Goal: Find specific page/section: Find specific page/section

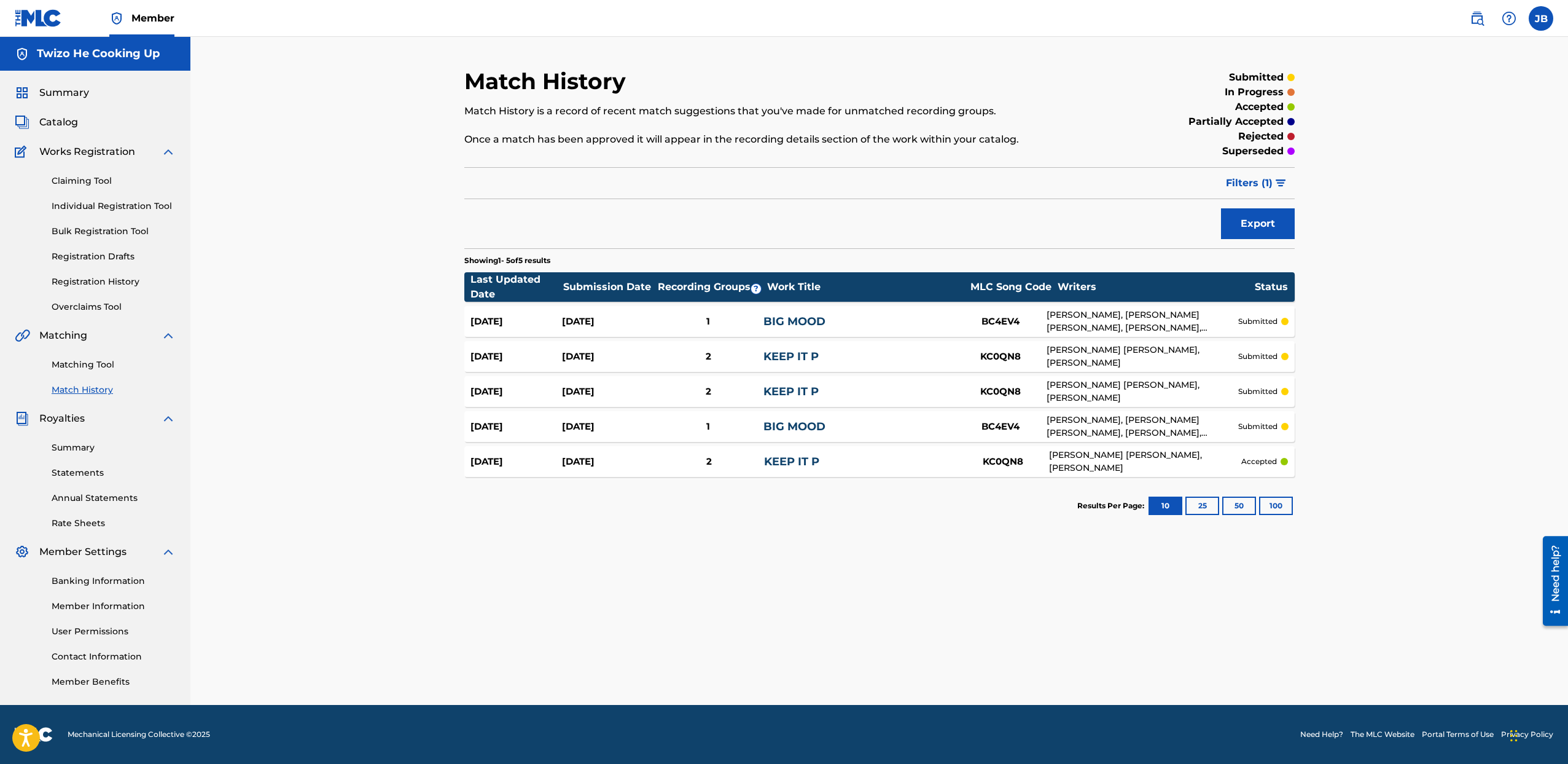
click at [68, 125] on span "Catalog" at bounding box center [58, 122] width 38 height 15
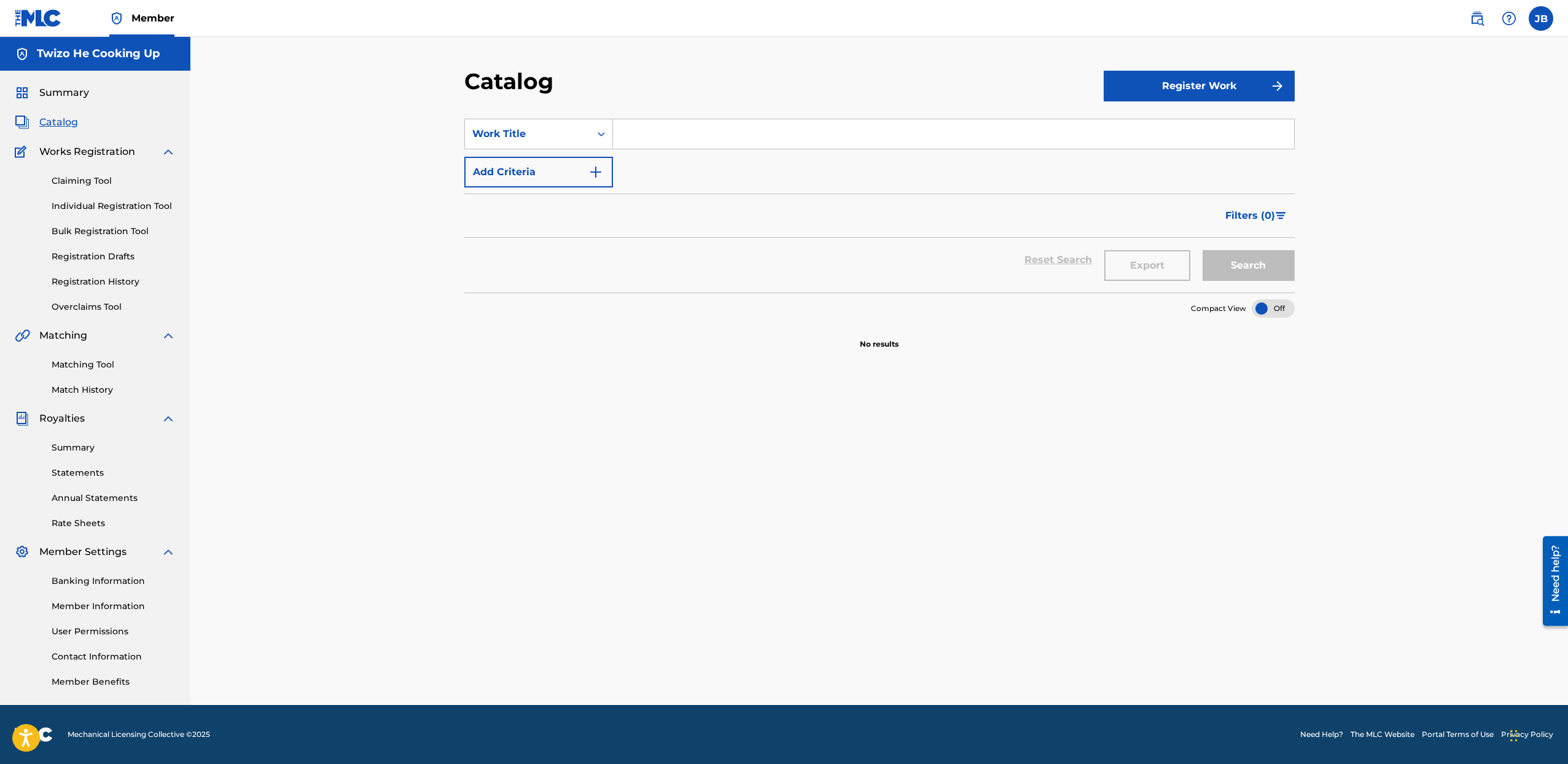
click at [764, 132] on input "Search Form" at bounding box center [953, 134] width 681 height 29
type input "M"
click at [70, 390] on link "Match History" at bounding box center [114, 389] width 124 height 13
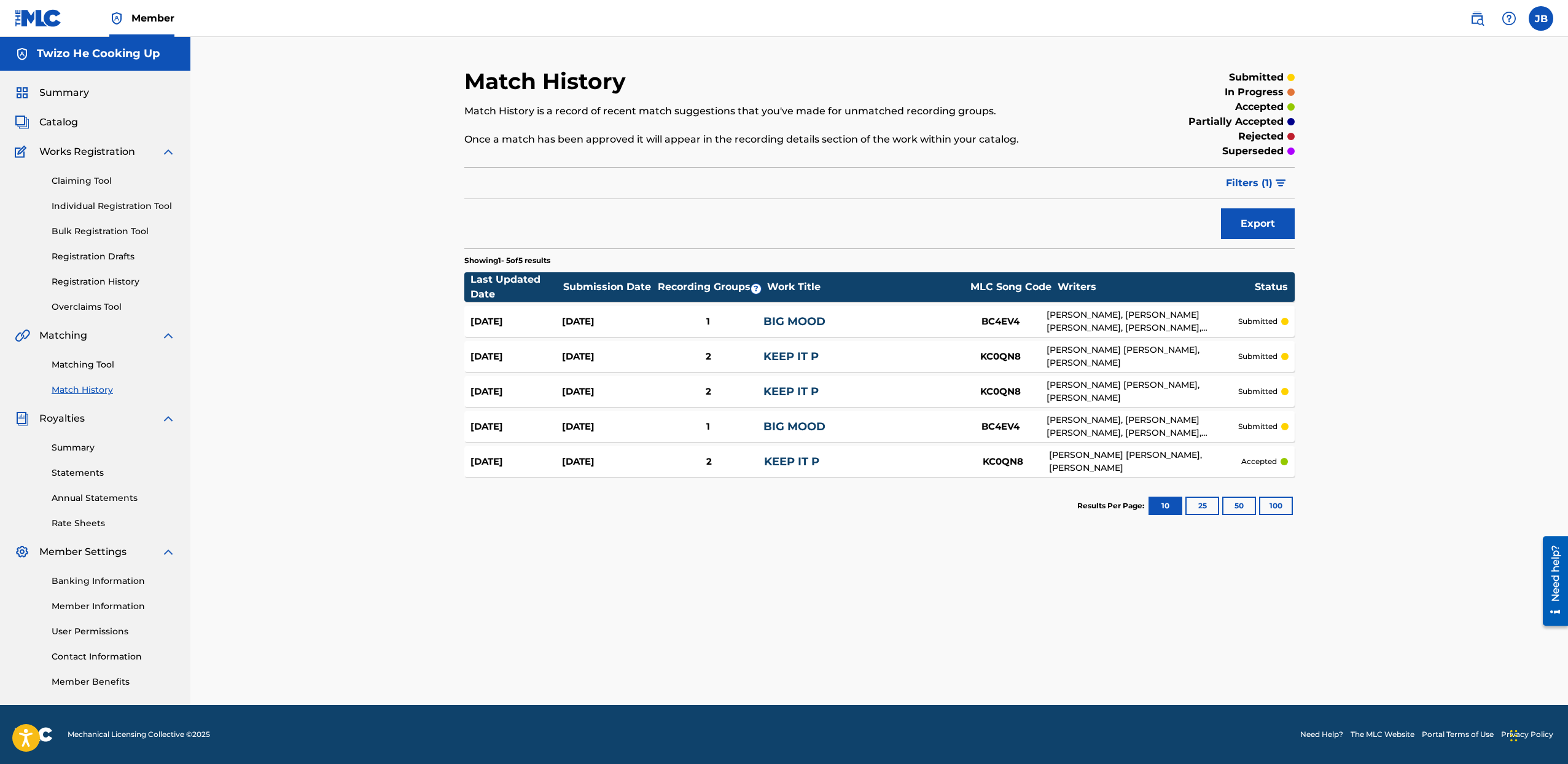
drag, startPoint x: 158, startPoint y: 337, endPoint x: 164, endPoint y: 334, distance: 6.7
click at [158, 337] on div "Matching" at bounding box center [95, 335] width 161 height 15
click at [165, 334] on img at bounding box center [168, 335] width 15 height 15
click at [166, 363] on img at bounding box center [168, 365] width 15 height 15
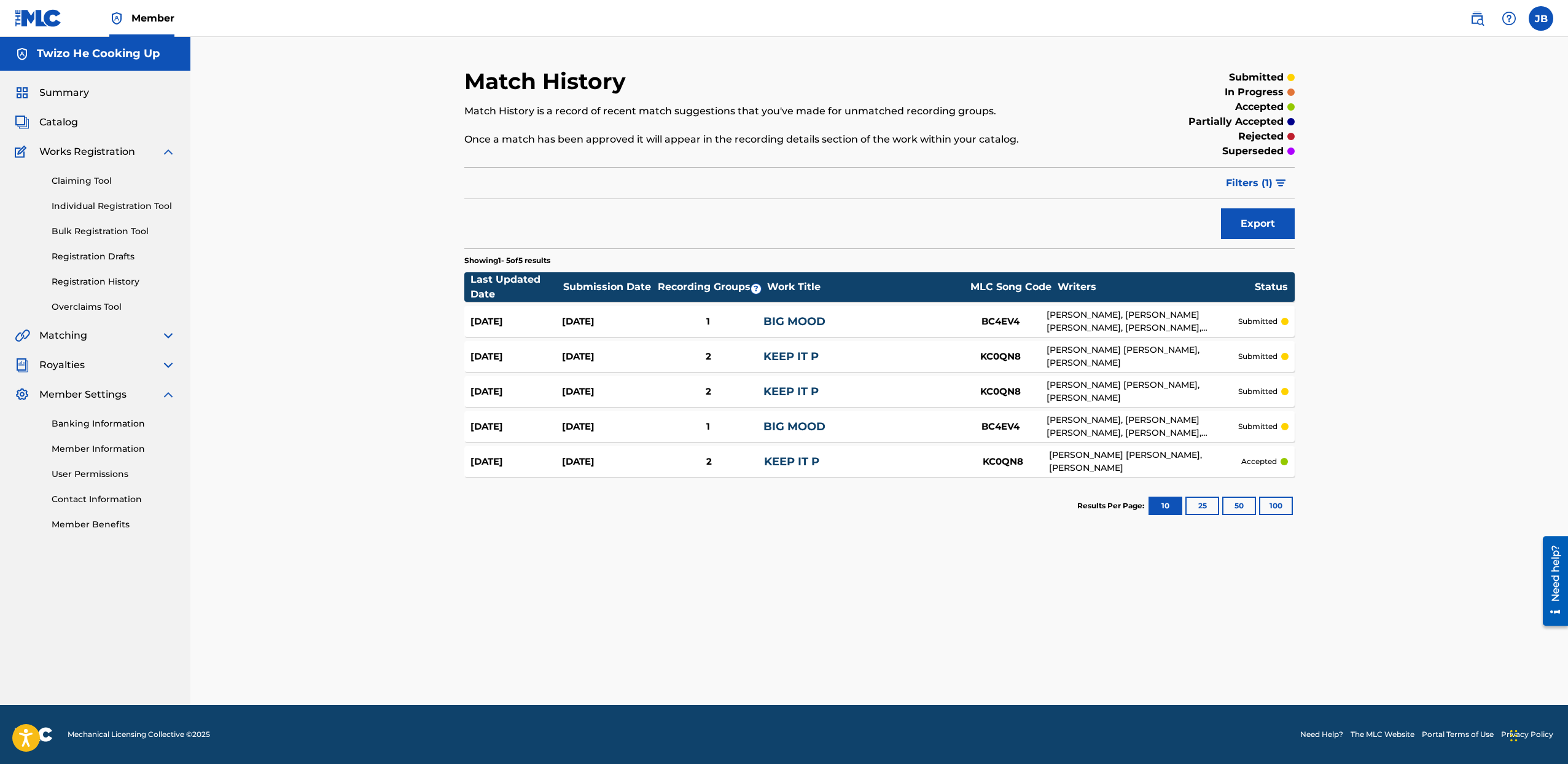
click at [163, 329] on img at bounding box center [168, 335] width 15 height 15
click at [166, 332] on img at bounding box center [168, 335] width 15 height 15
click at [171, 362] on img at bounding box center [168, 365] width 15 height 15
click at [170, 363] on img at bounding box center [168, 365] width 15 height 15
click at [172, 396] on img at bounding box center [168, 394] width 15 height 15
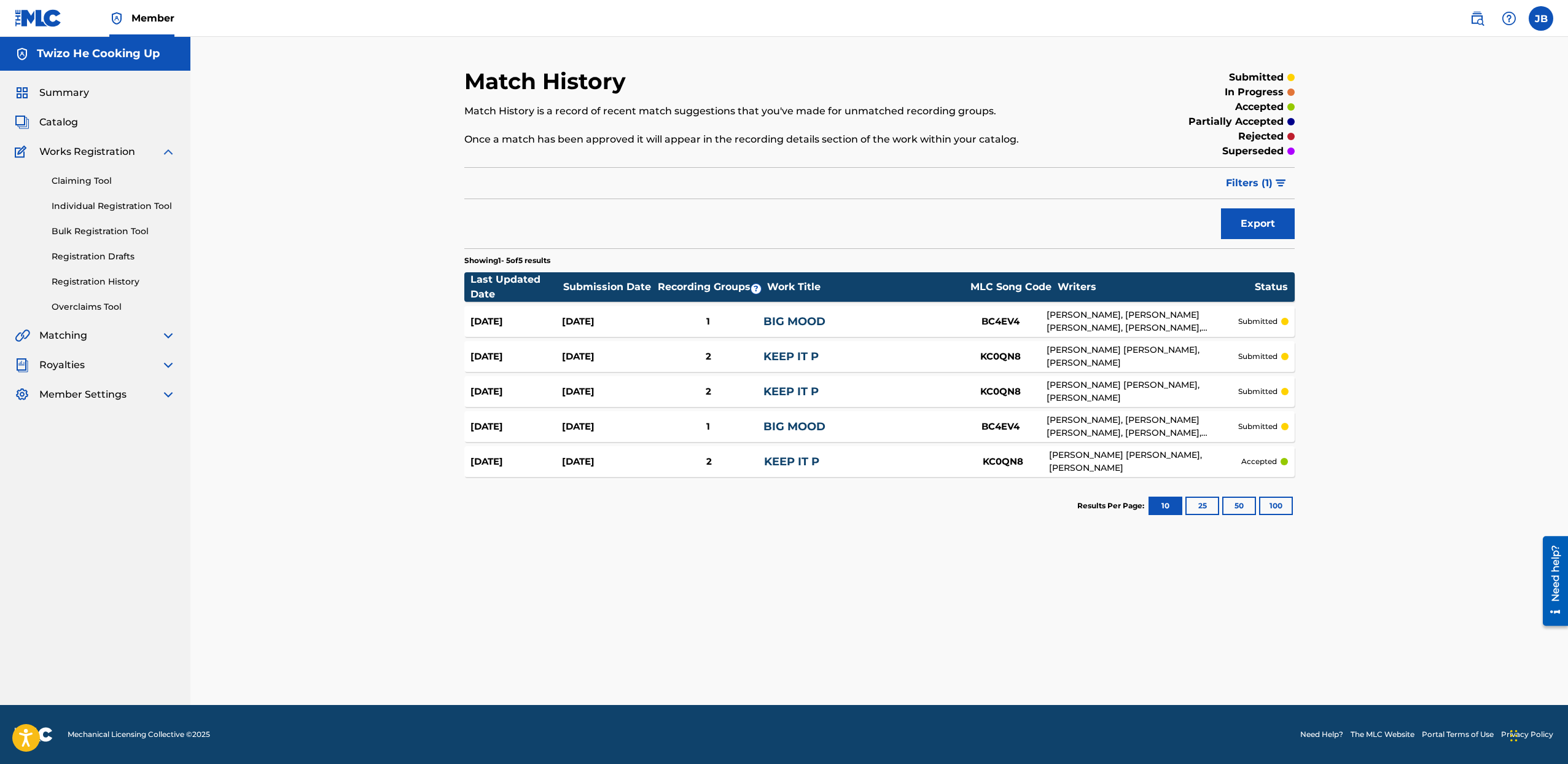
click at [168, 388] on img at bounding box center [168, 394] width 15 height 15
click at [168, 396] on img at bounding box center [168, 394] width 15 height 15
click at [167, 360] on img at bounding box center [168, 365] width 15 height 15
click at [164, 362] on img at bounding box center [168, 365] width 15 height 15
click at [164, 335] on img at bounding box center [168, 335] width 15 height 15
